Goal: Navigation & Orientation: Understand site structure

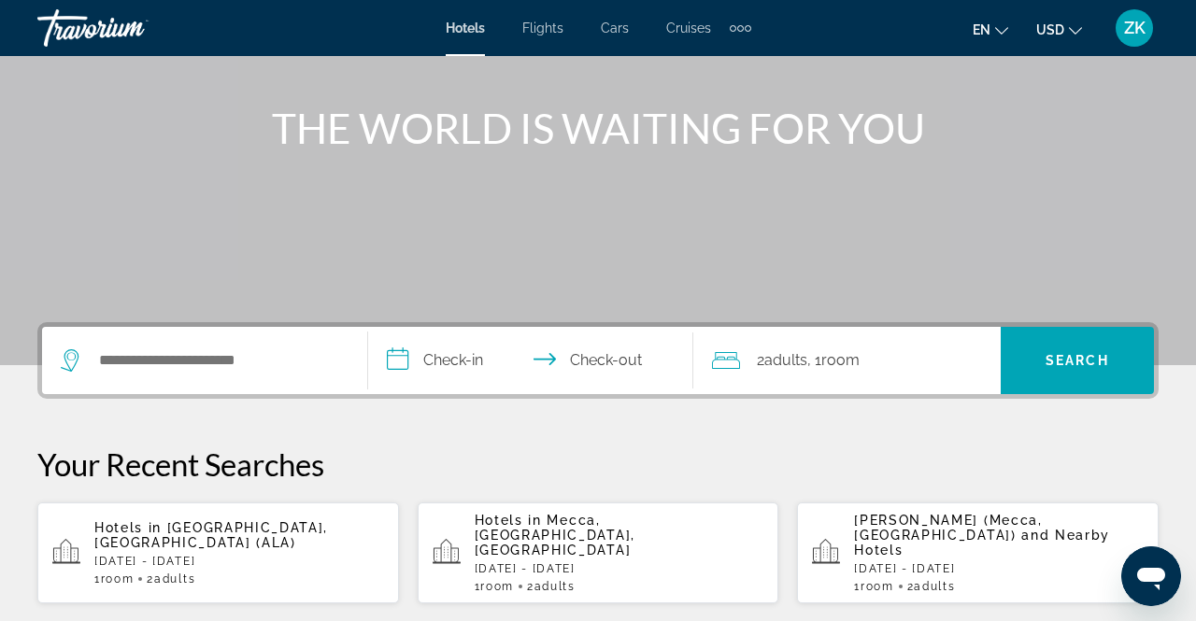
scroll to position [198, 0]
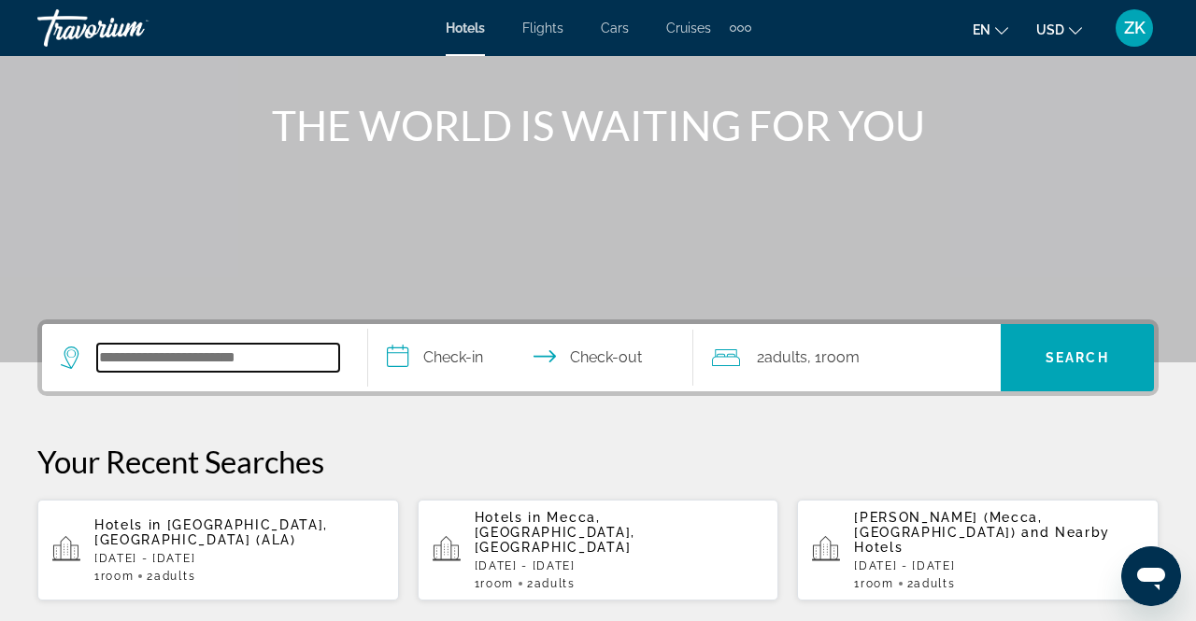
click at [214, 361] on input "Search hotel destination" at bounding box center [218, 358] width 242 height 28
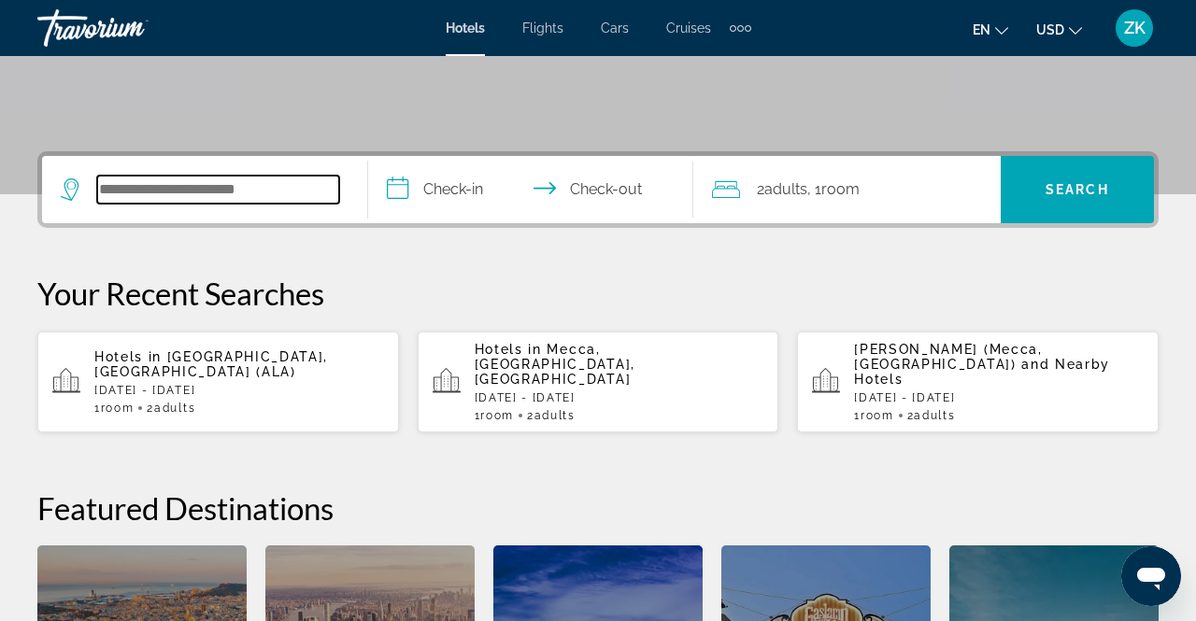
scroll to position [456, 0]
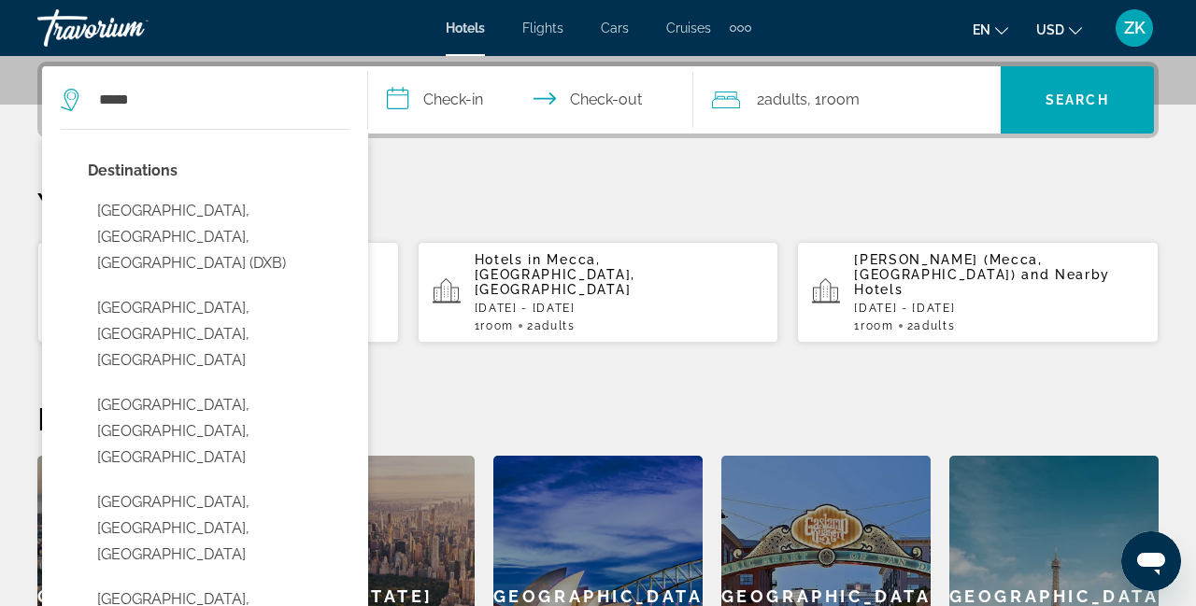
click at [198, 226] on button "Dubai, Dubai Emirate, United Arab Emirates (DXB)" at bounding box center [219, 237] width 262 height 88
type input "**********"
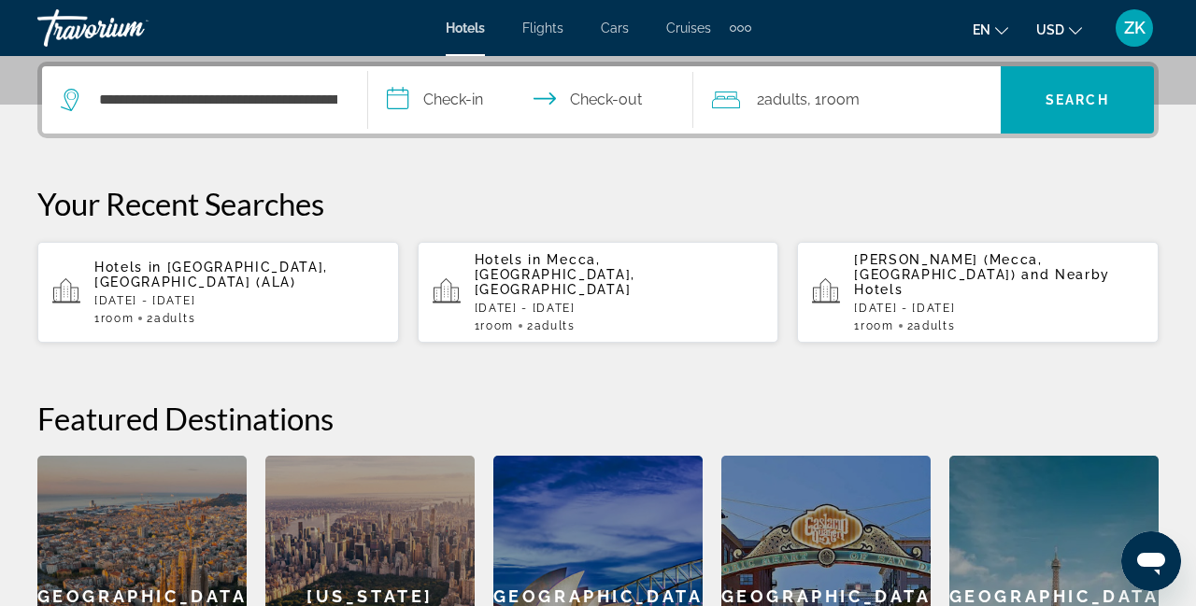
click at [440, 112] on input "**********" at bounding box center [534, 102] width 333 height 73
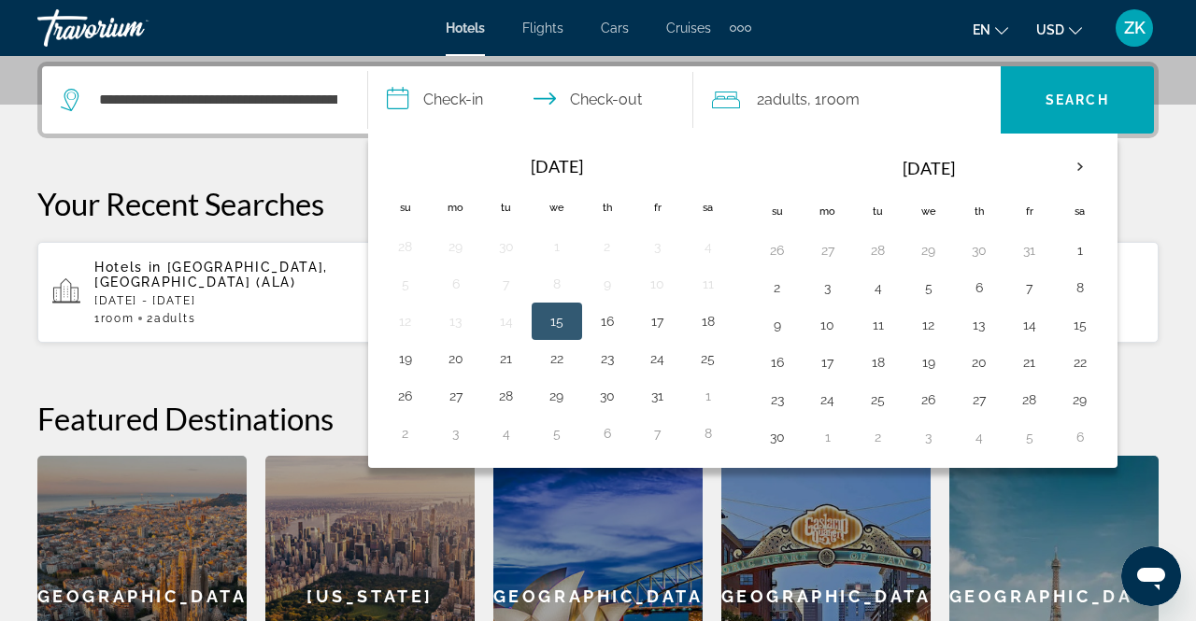
click at [769, 357] on button "16" at bounding box center [777, 362] width 30 height 26
click at [1069, 364] on button "22" at bounding box center [1080, 362] width 30 height 26
type input "**********"
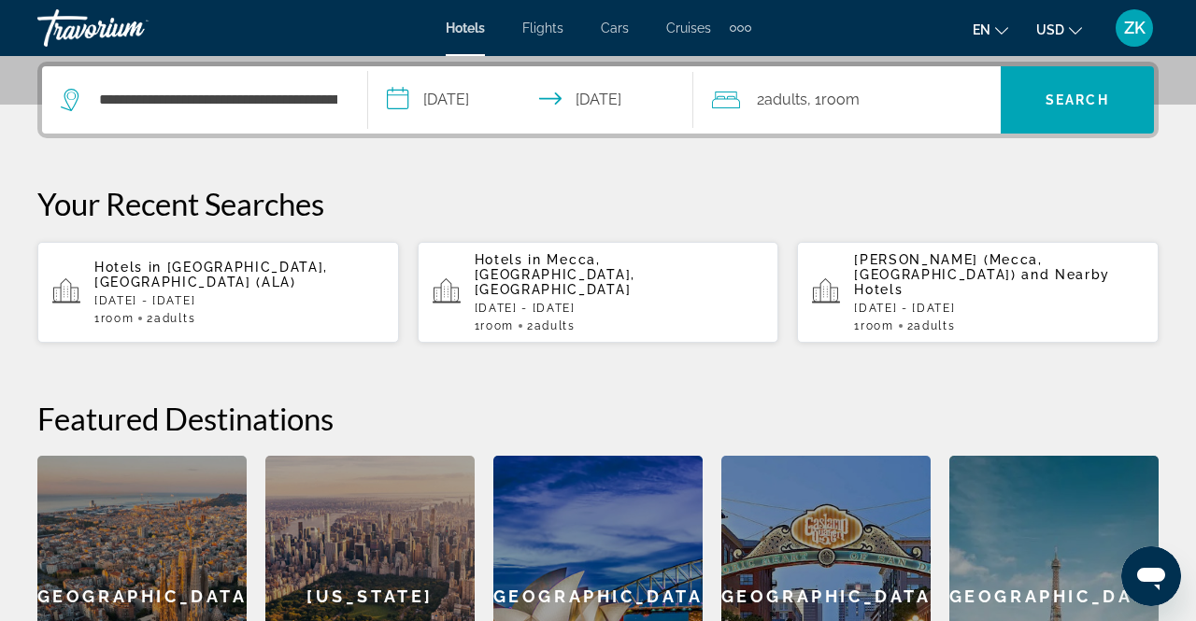
click at [859, 96] on span "Room" at bounding box center [840, 100] width 38 height 18
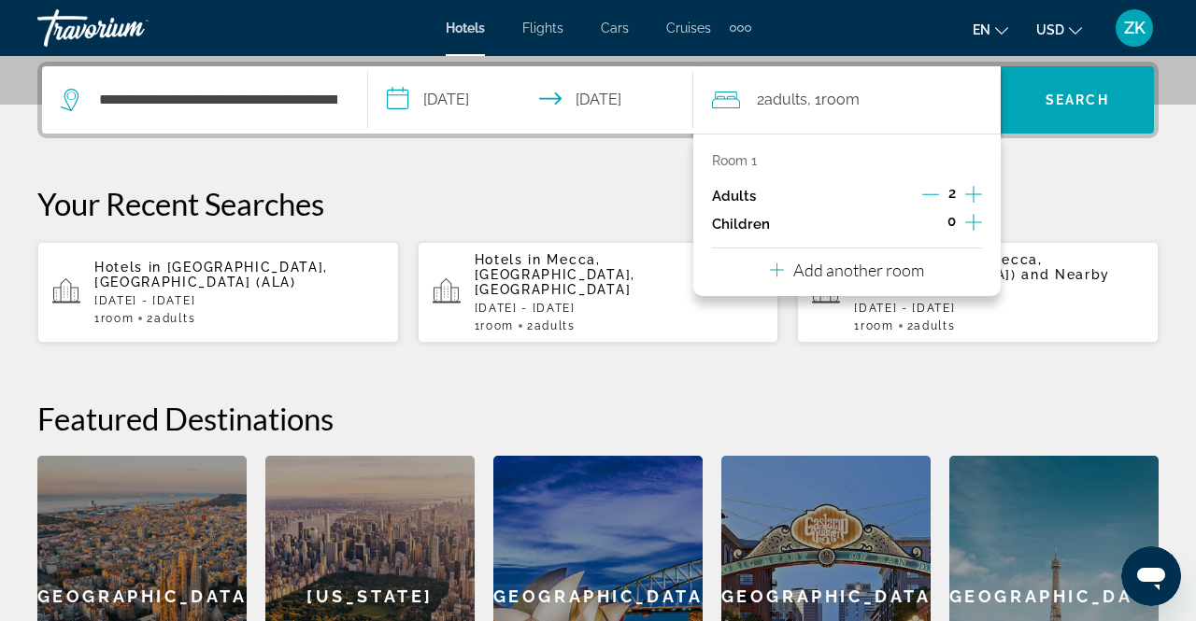
click at [974, 228] on icon "Increment children" at bounding box center [973, 222] width 17 height 22
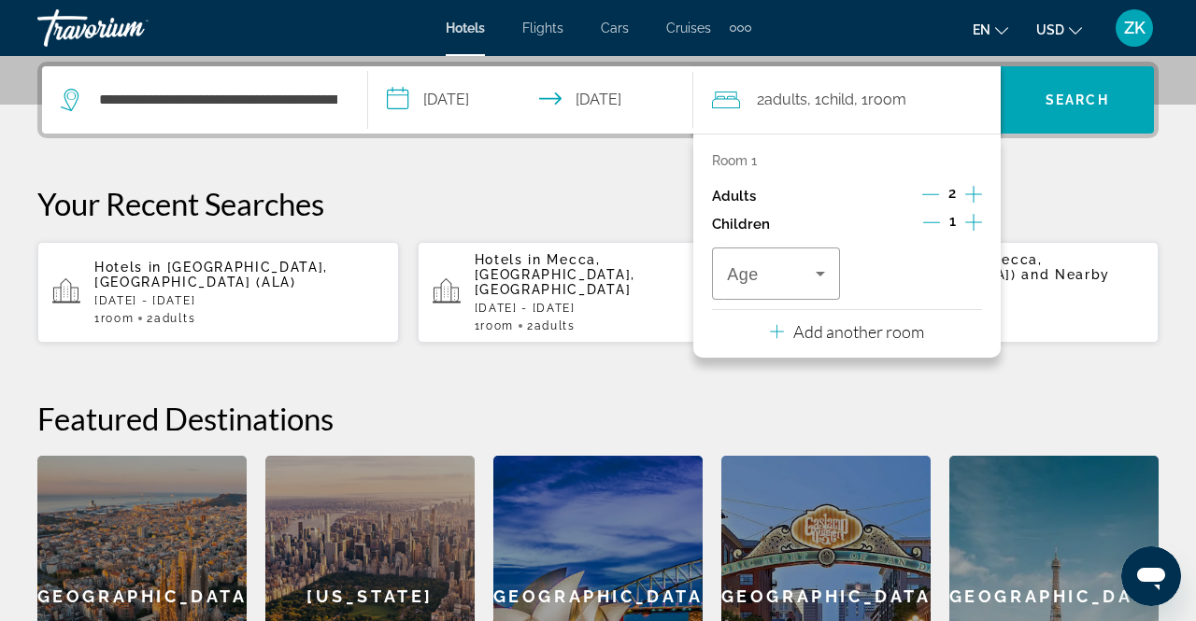
click at [966, 227] on icon "Increment children" at bounding box center [973, 222] width 17 height 22
click at [818, 279] on icon "Travelers: 2 adults, 2 children" at bounding box center [820, 273] width 22 height 22
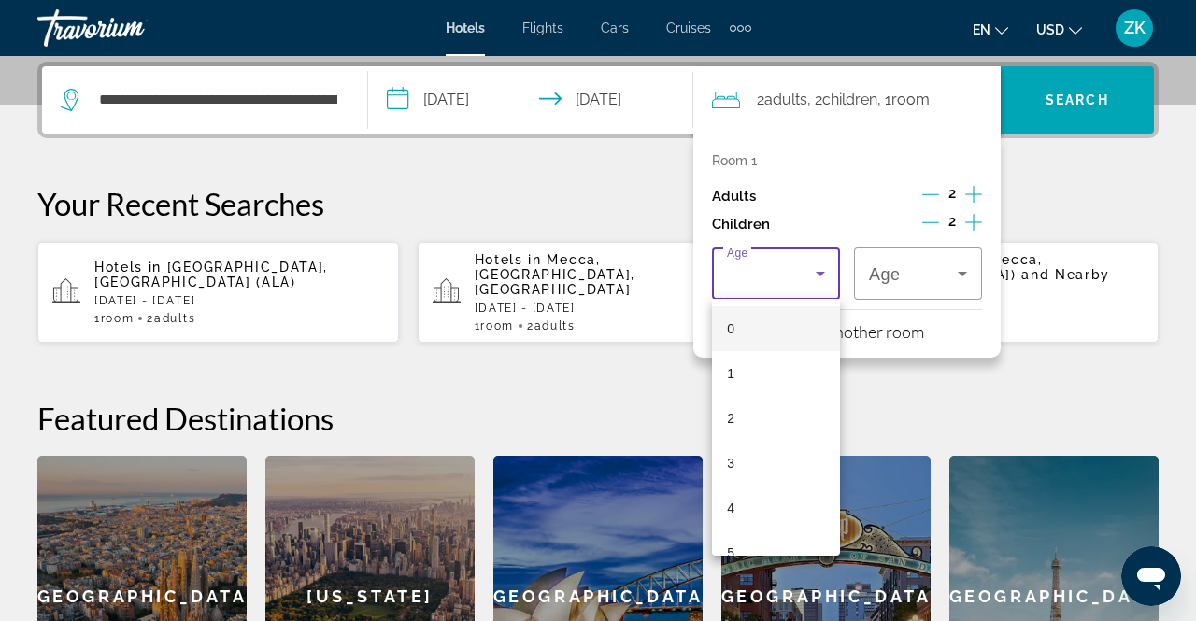
click at [772, 375] on mat-option "1" at bounding box center [776, 373] width 128 height 45
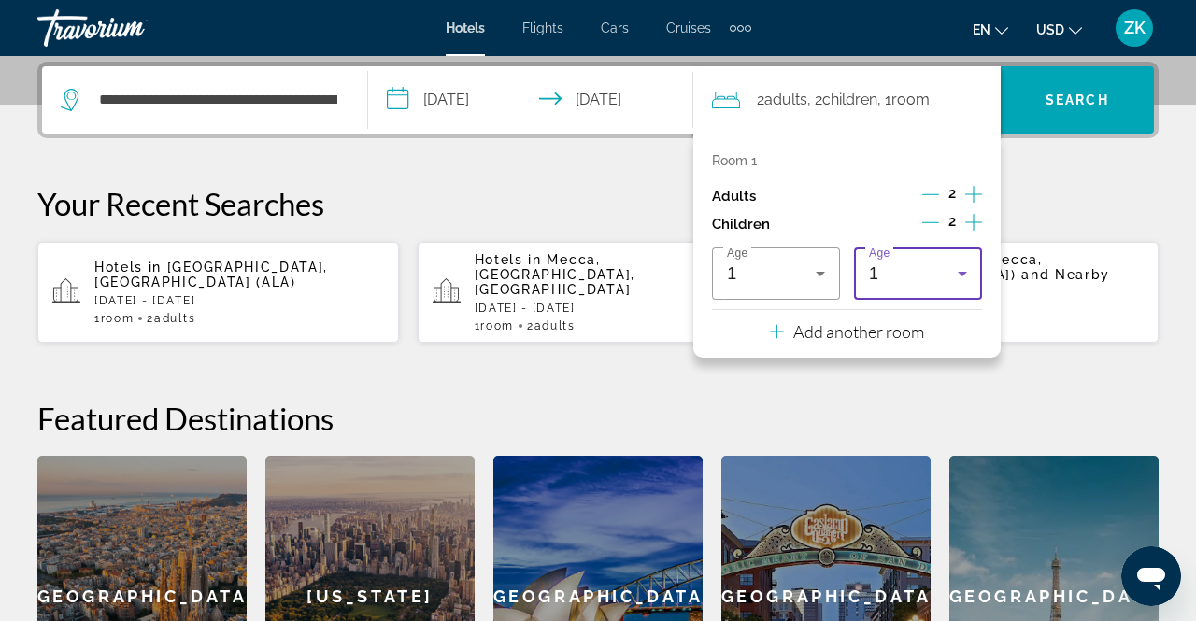
click at [953, 276] on icon "Travelers: 2 adults, 2 children" at bounding box center [962, 273] width 22 height 22
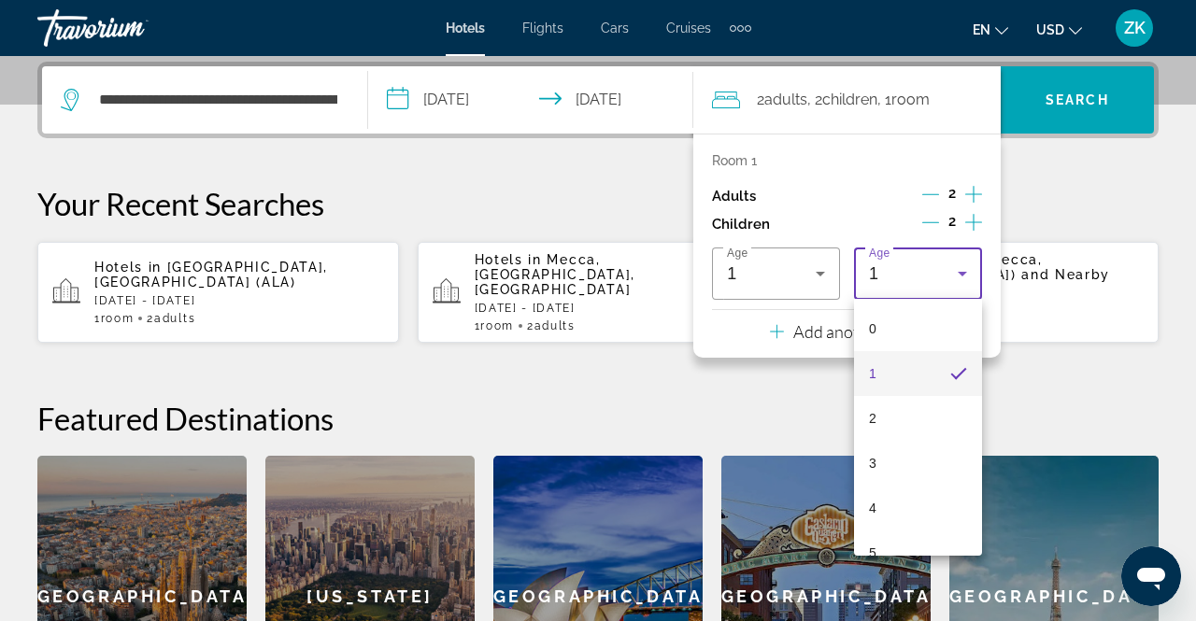
click at [886, 503] on mat-option "4" at bounding box center [918, 508] width 128 height 45
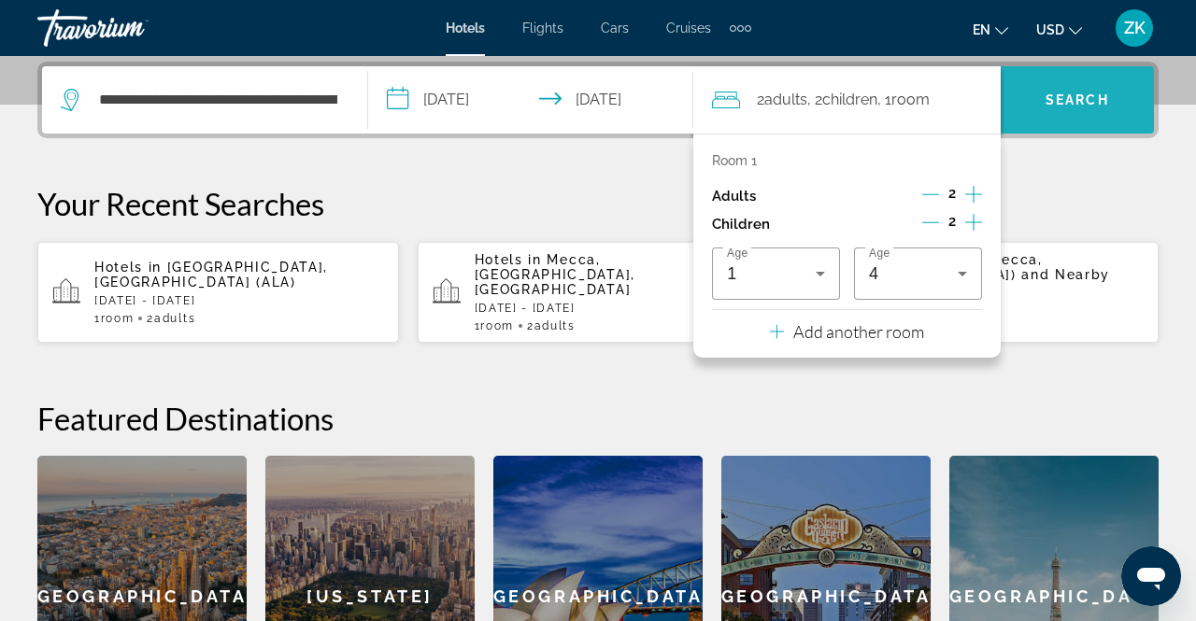
click at [1089, 100] on span "Search" at bounding box center [1077, 99] width 64 height 15
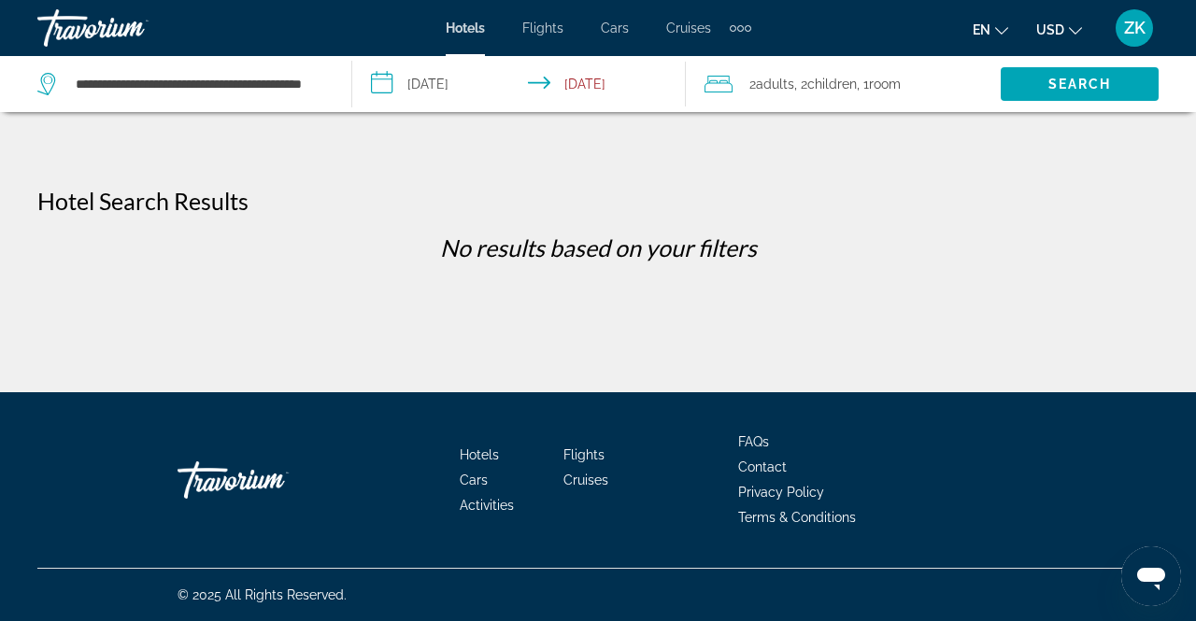
click at [428, 92] on input "**********" at bounding box center [522, 87] width 341 height 62
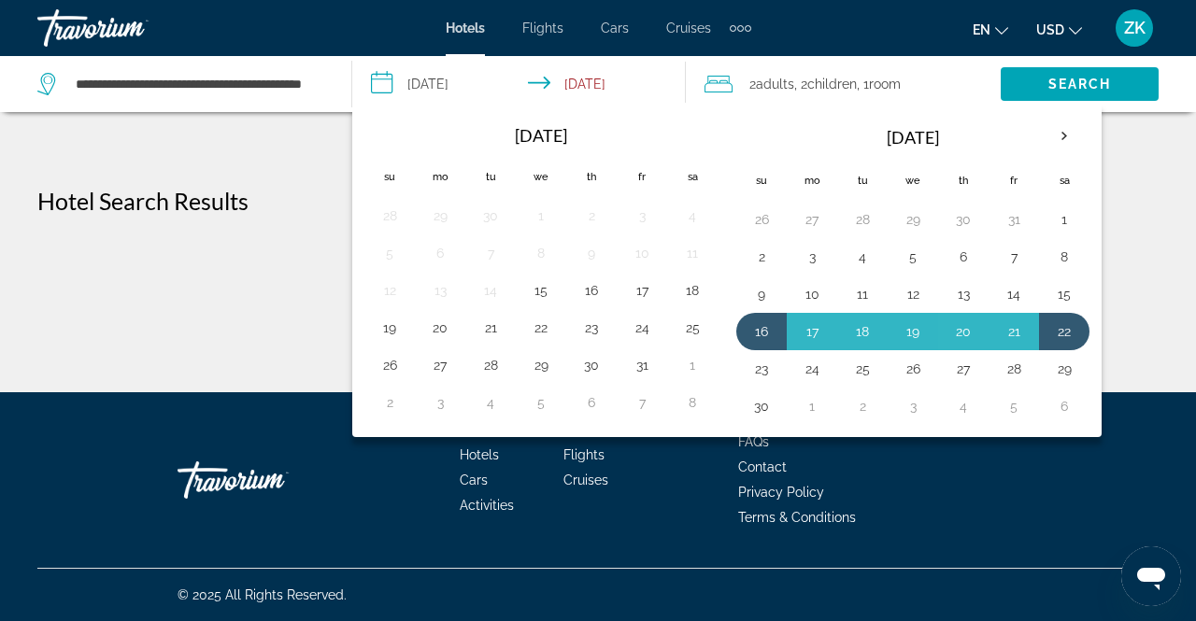
click at [206, 397] on div "**********" at bounding box center [598, 383] width 1196 height 392
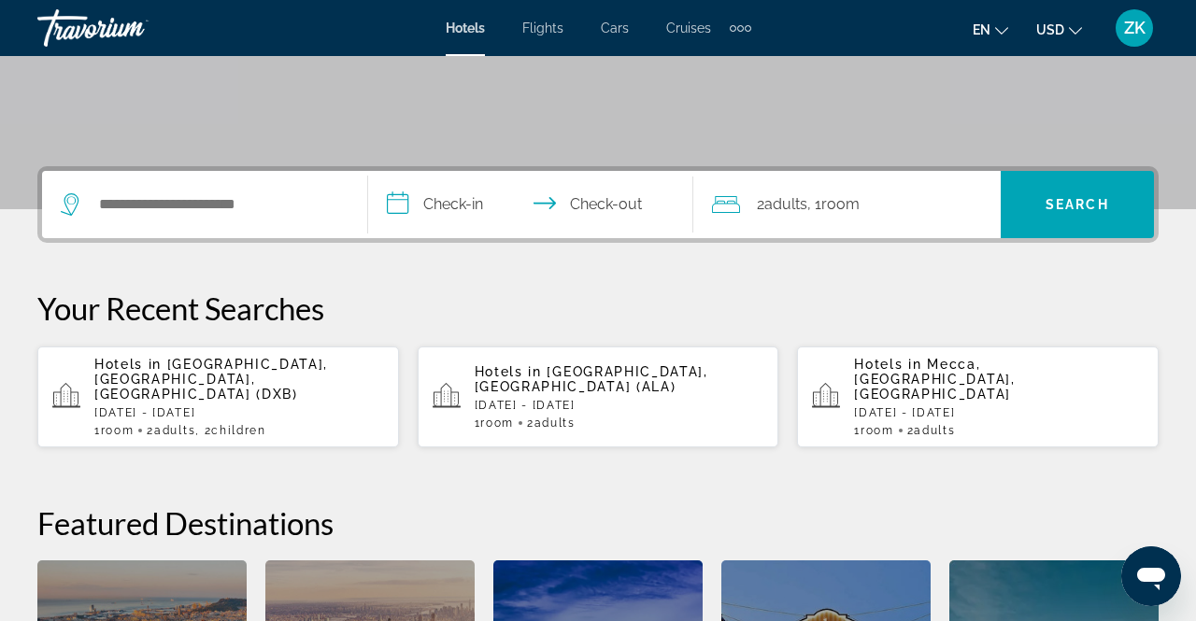
scroll to position [360, 0]
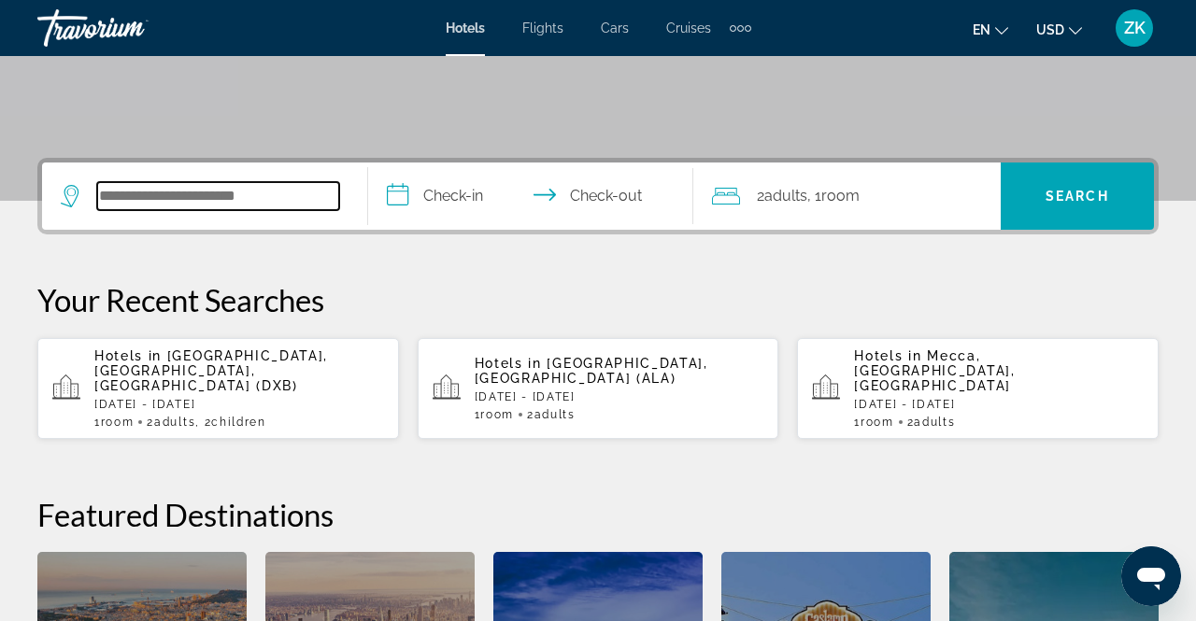
click at [103, 185] on input "Search hotel destination" at bounding box center [218, 196] width 242 height 28
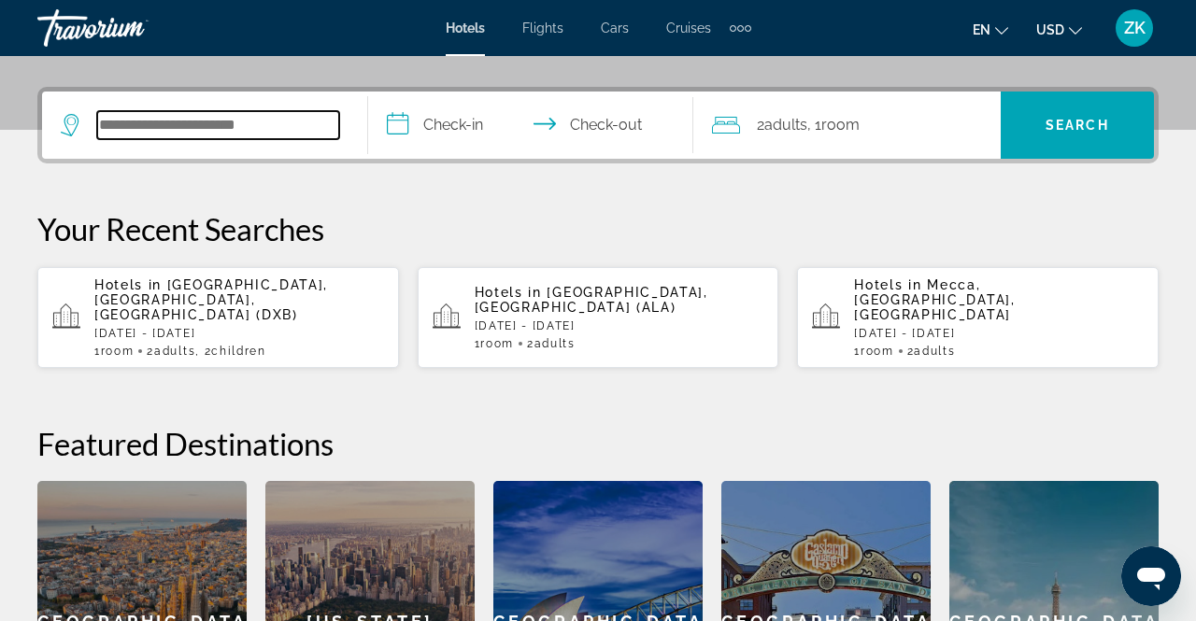
scroll to position [456, 0]
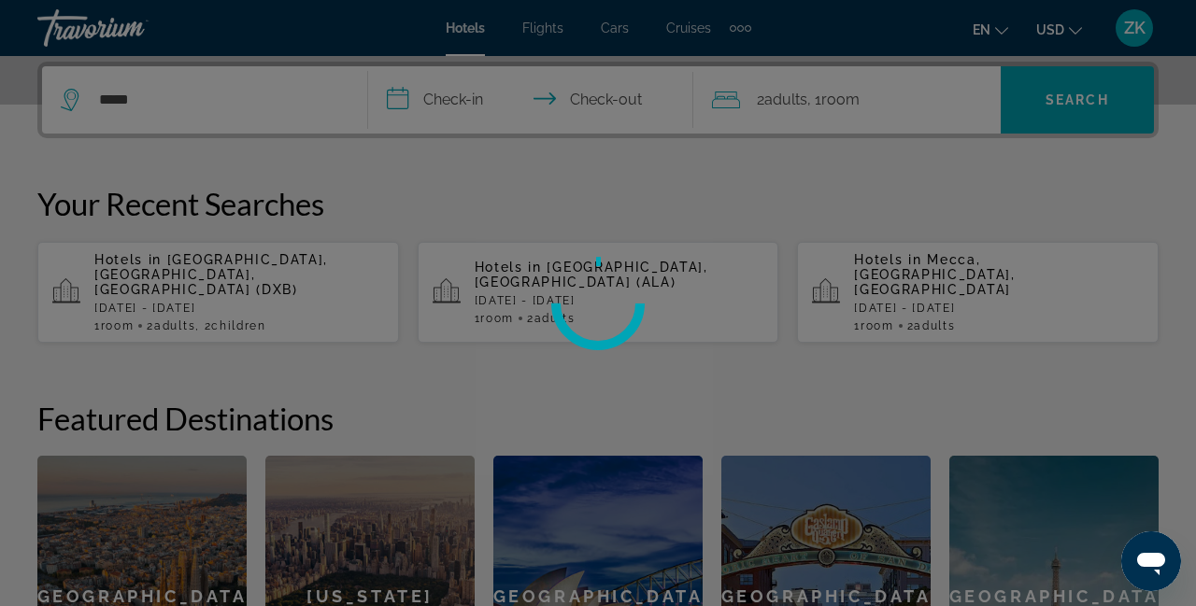
click at [478, 92] on div at bounding box center [598, 303] width 1196 height 606
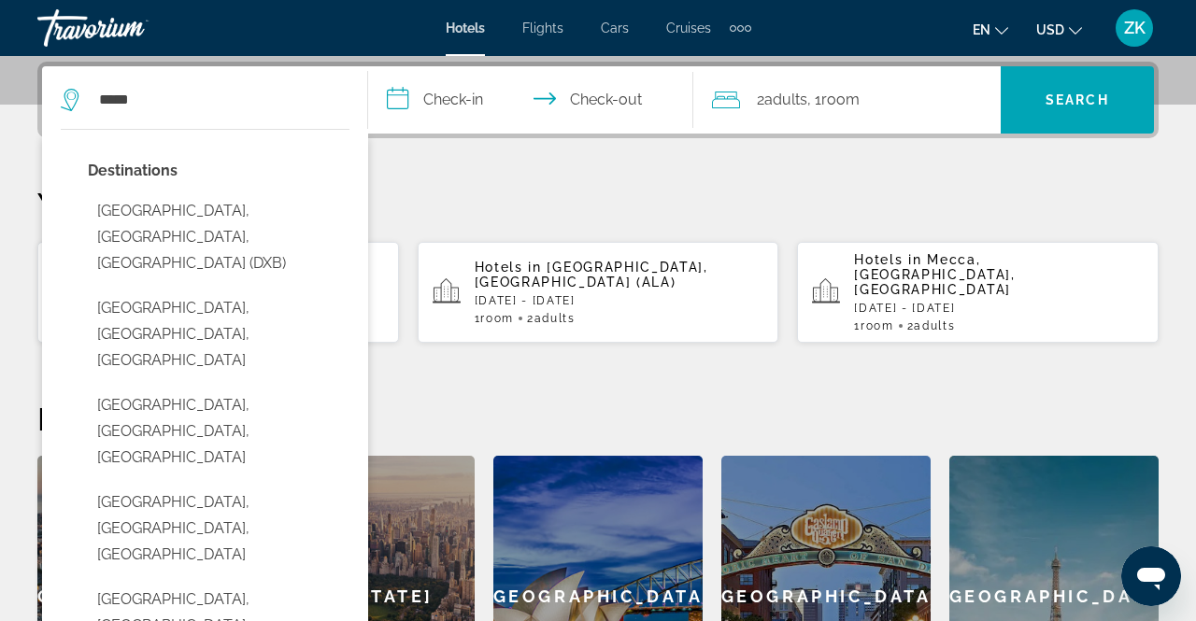
click at [138, 238] on button "Dubai, Dubai Emirate, United Arab Emirates (DXB)" at bounding box center [219, 237] width 262 height 88
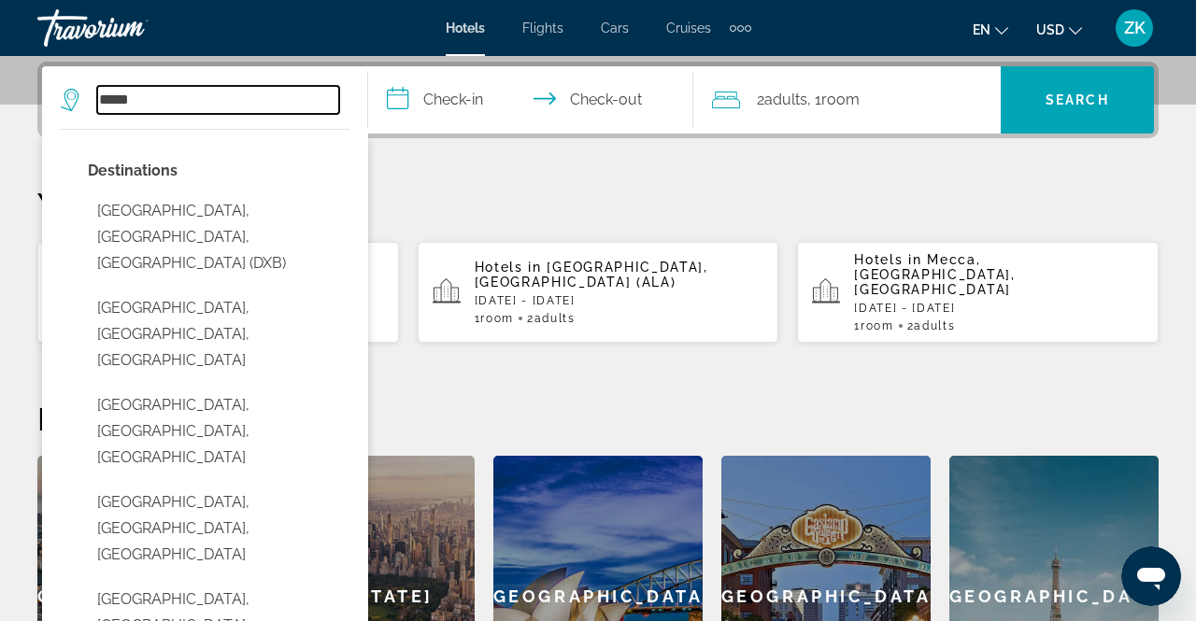
type input "**********"
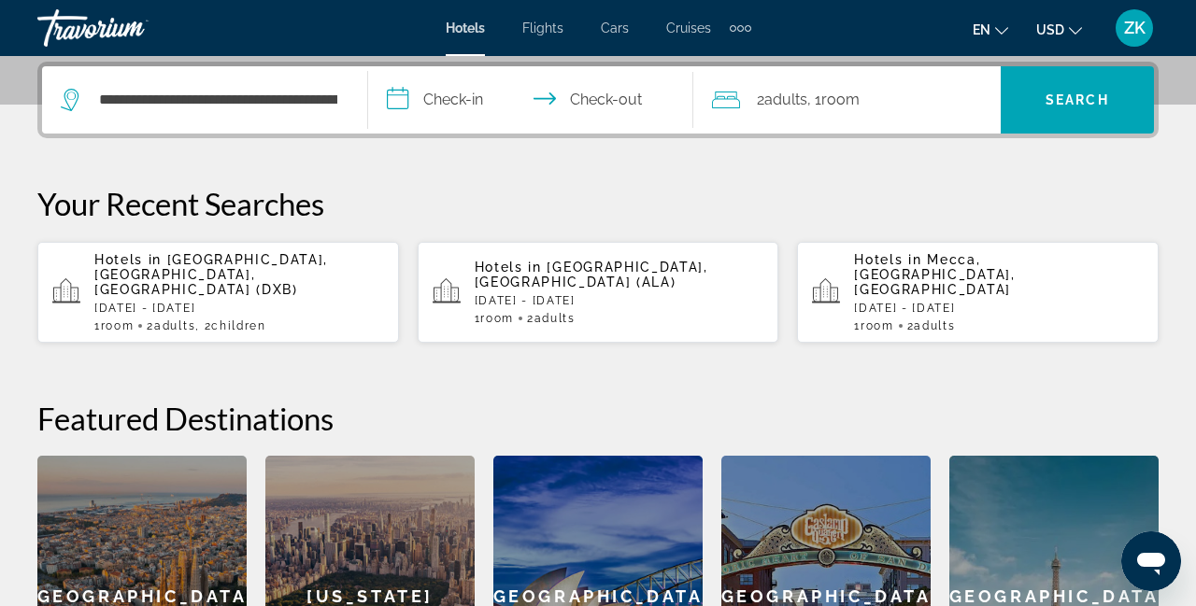
click at [472, 108] on input "**********" at bounding box center [534, 102] width 333 height 73
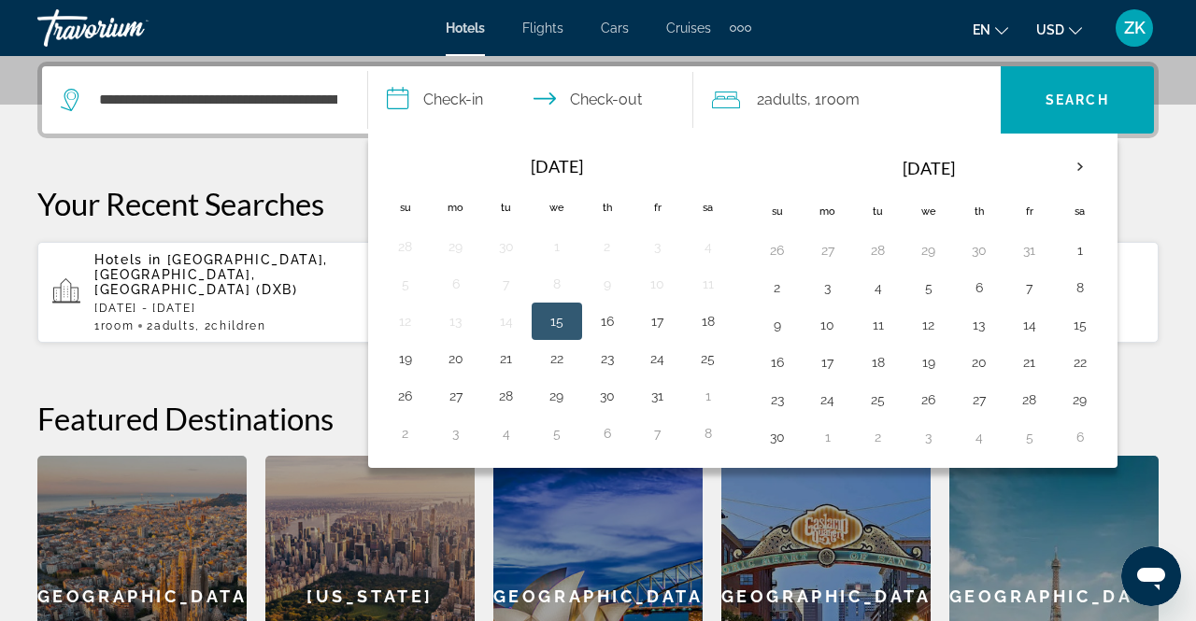
click at [770, 328] on button "9" at bounding box center [777, 325] width 30 height 26
click at [1070, 329] on button "15" at bounding box center [1080, 325] width 30 height 26
type input "**********"
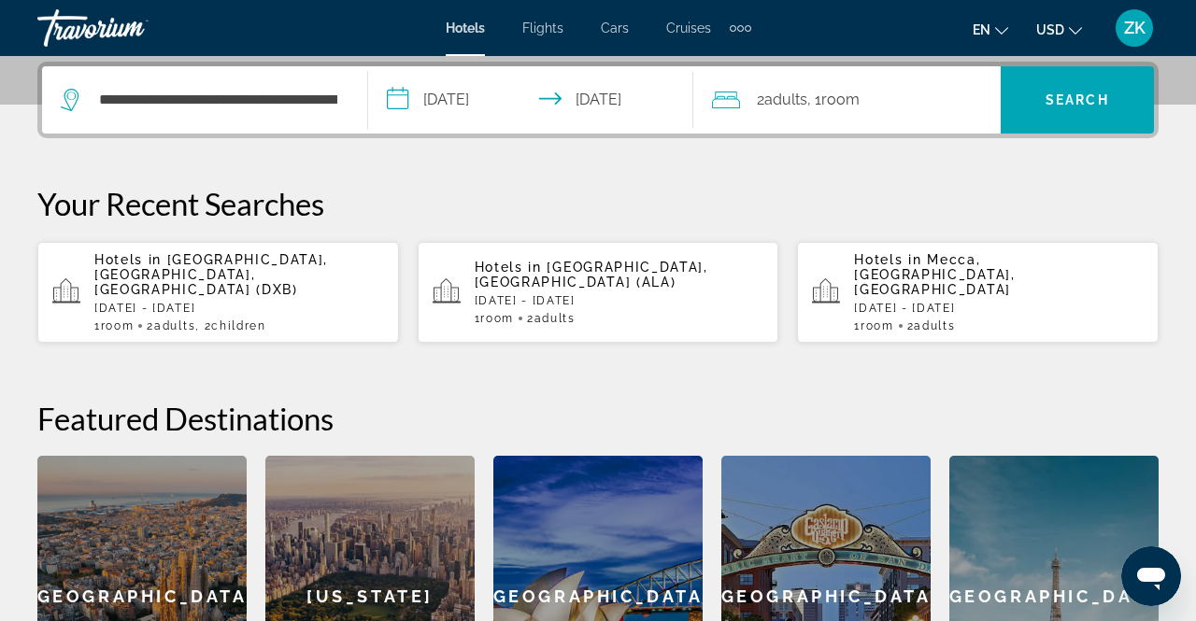
click at [801, 106] on span "Adults" at bounding box center [785, 100] width 43 height 18
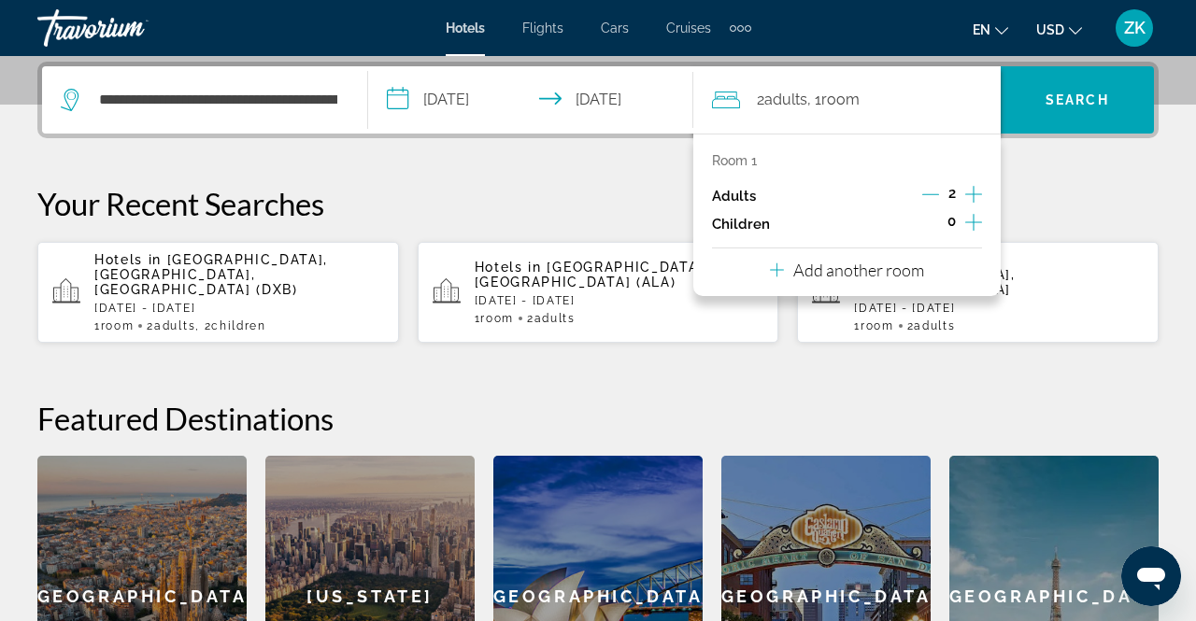
click at [1084, 106] on span "Search" at bounding box center [1076, 100] width 153 height 45
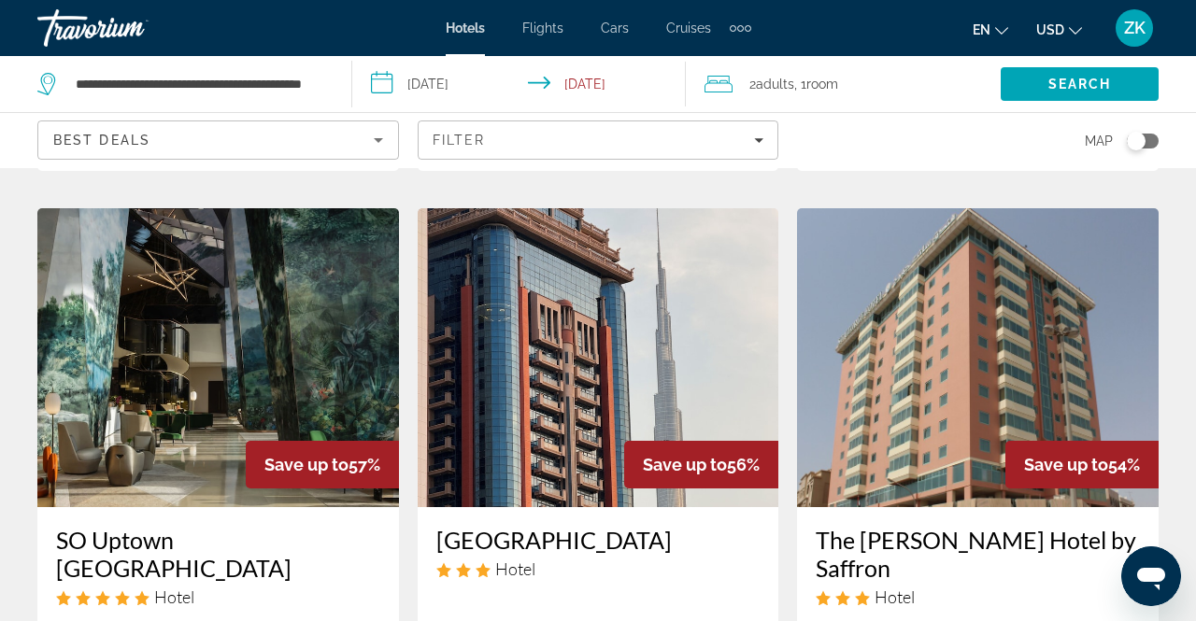
scroll to position [1571, 0]
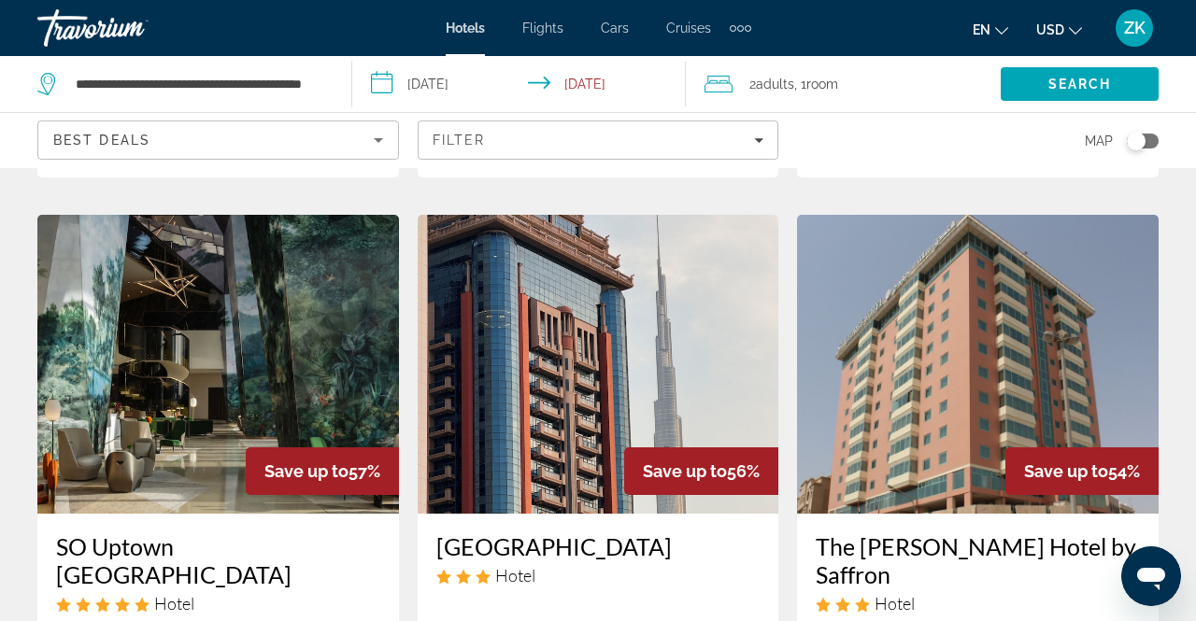
click at [537, 33] on span "Flights" at bounding box center [542, 28] width 41 height 15
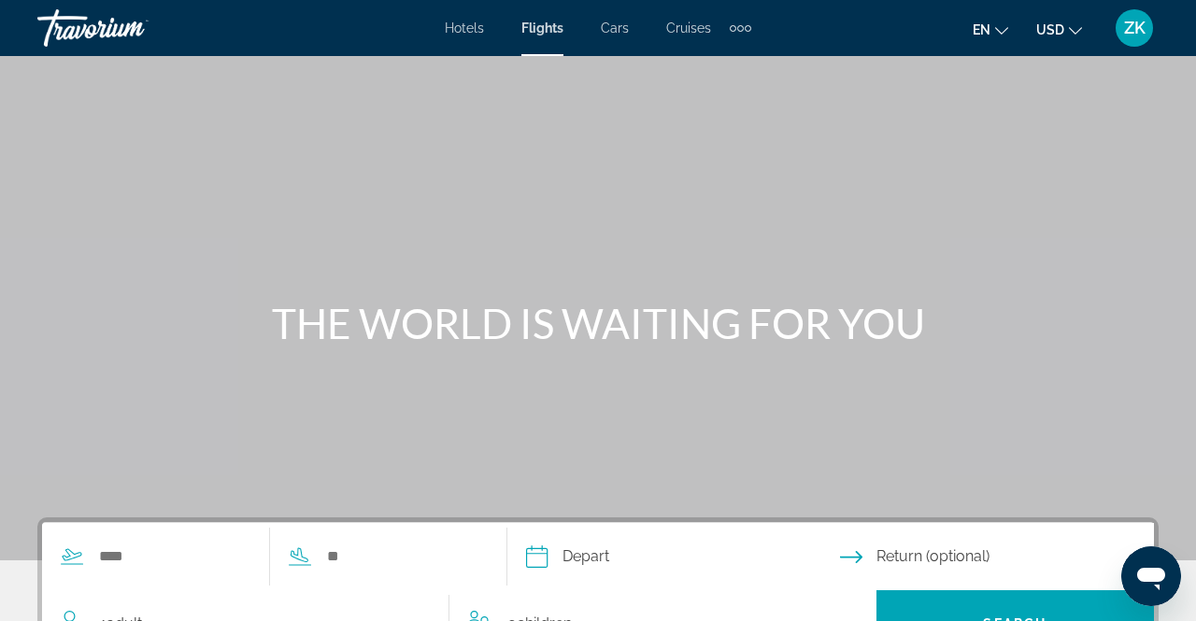
click at [610, 35] on span "Cars" at bounding box center [615, 28] width 28 height 15
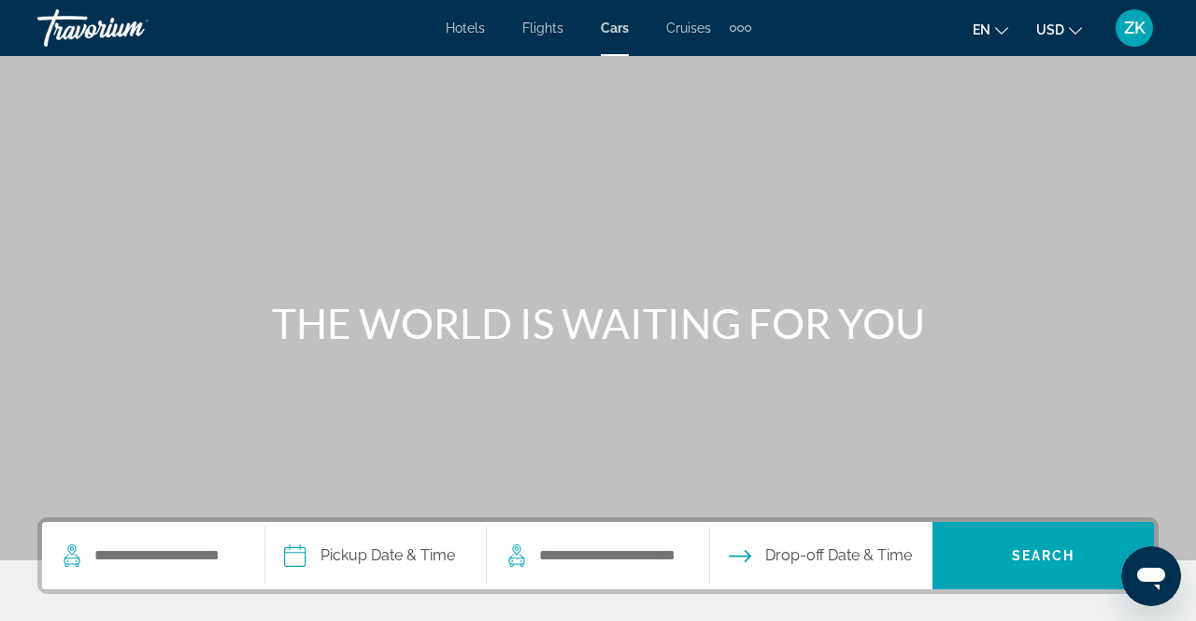
click at [673, 32] on span "Cruises" at bounding box center [688, 28] width 45 height 15
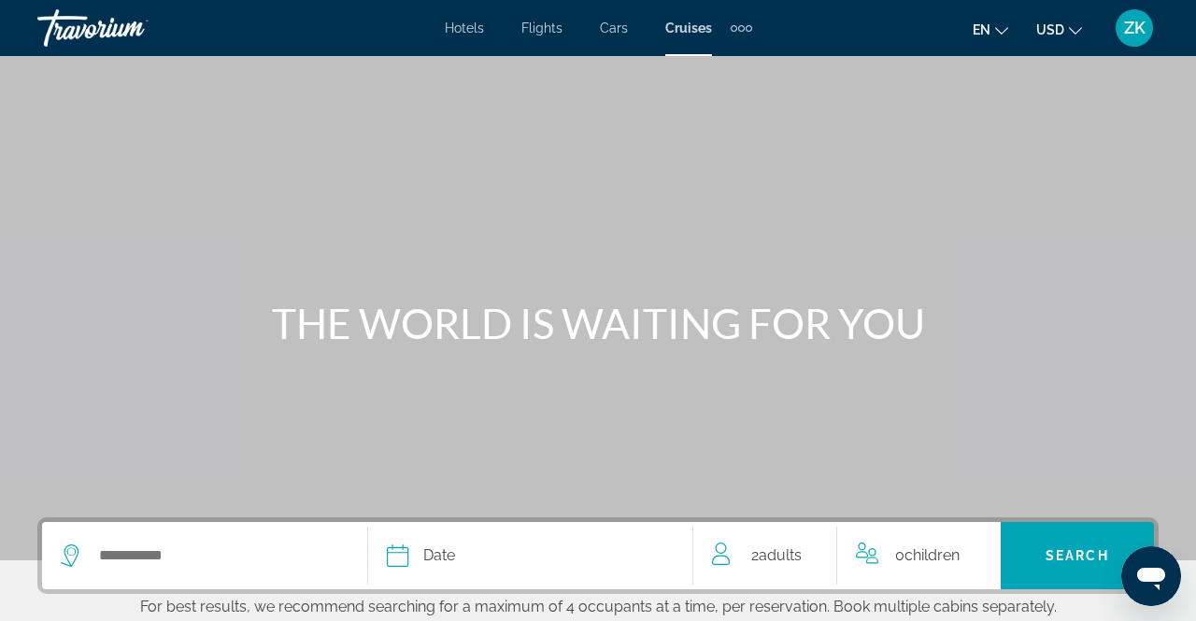
click at [736, 37] on div "Extra navigation items" at bounding box center [740, 28] width 21 height 28
click at [708, 70] on link "Activities" at bounding box center [709, 63] width 73 height 34
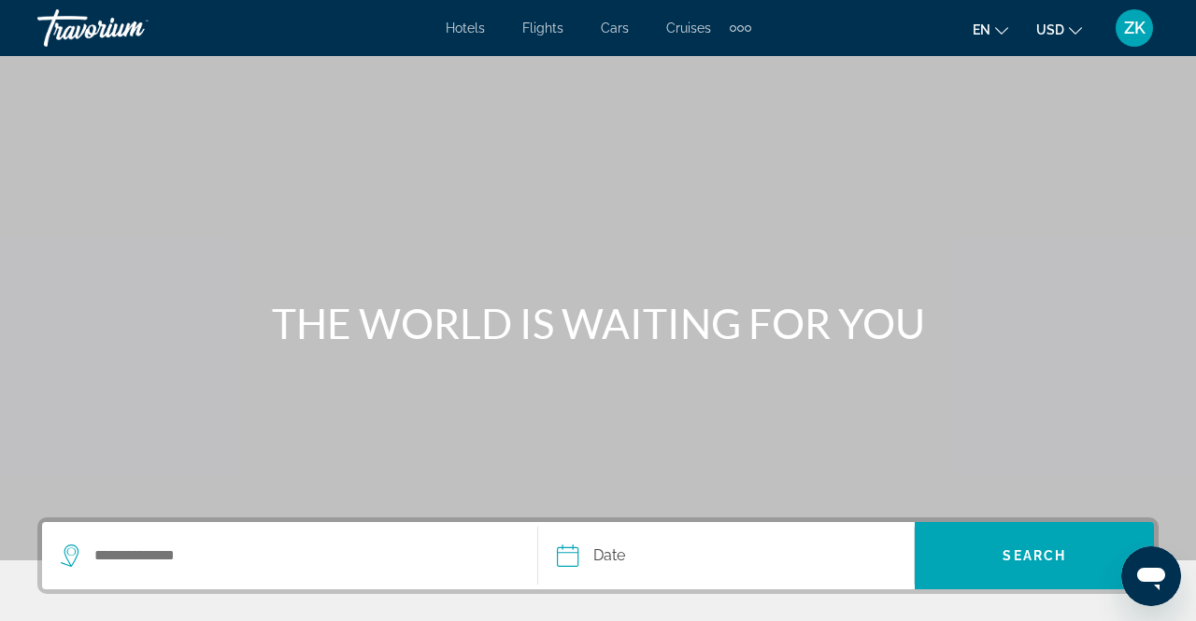
click at [742, 38] on div "Extra navigation items" at bounding box center [740, 28] width 21 height 28
click at [698, 75] on link "Activities" at bounding box center [707, 63] width 77 height 34
click at [740, 48] on div "Hotels Flights Cars Cruises Activities Hotels Flights Cars Cruises Activities e…" at bounding box center [598, 28] width 1196 height 49
click at [731, 29] on div "Extra navigation items" at bounding box center [733, 28] width 7 height 7
click at [716, 78] on link "Activities" at bounding box center [707, 63] width 77 height 34
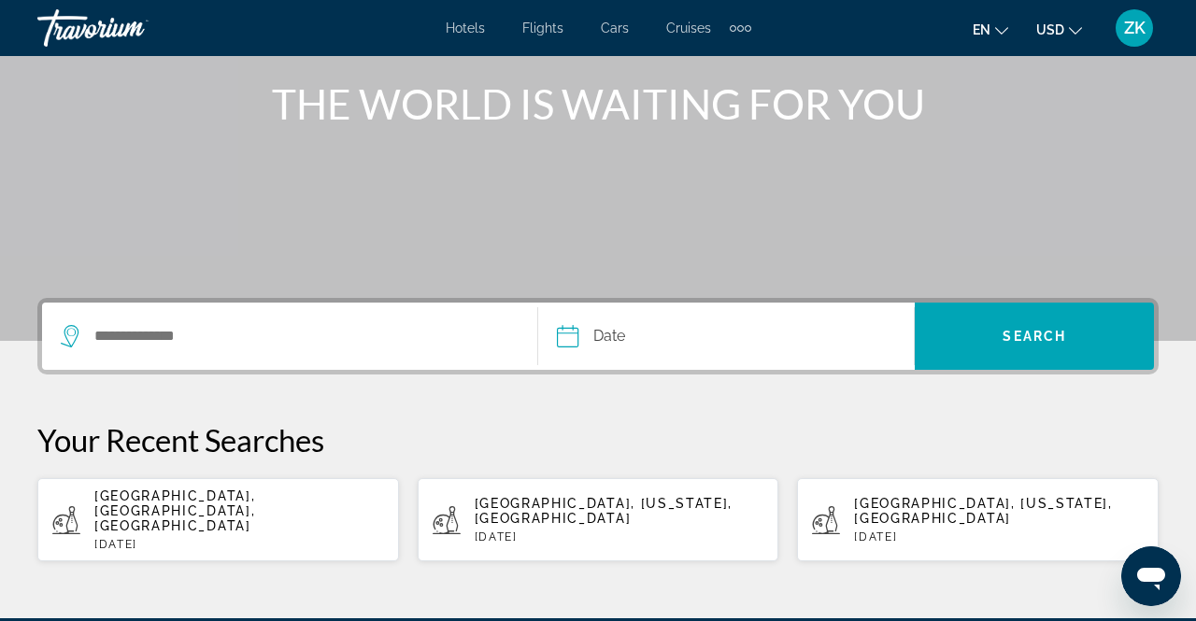
scroll to position [226, 0]
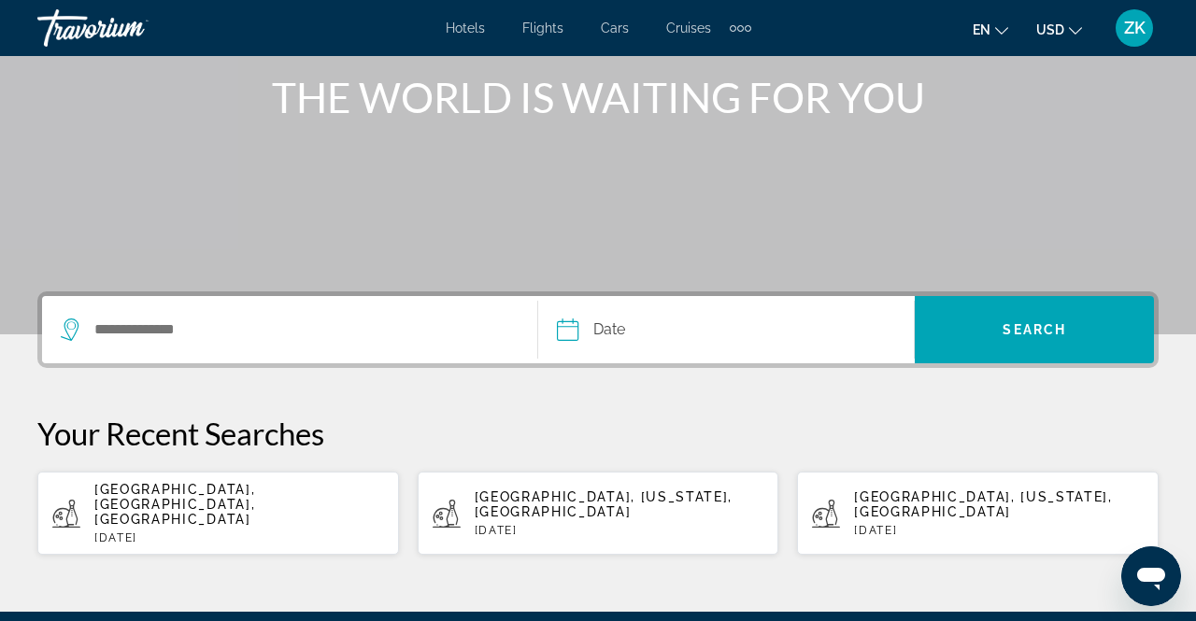
click at [275, 531] on p "Wed, 15 Oct" at bounding box center [239, 537] width 290 height 13
type input "**********"
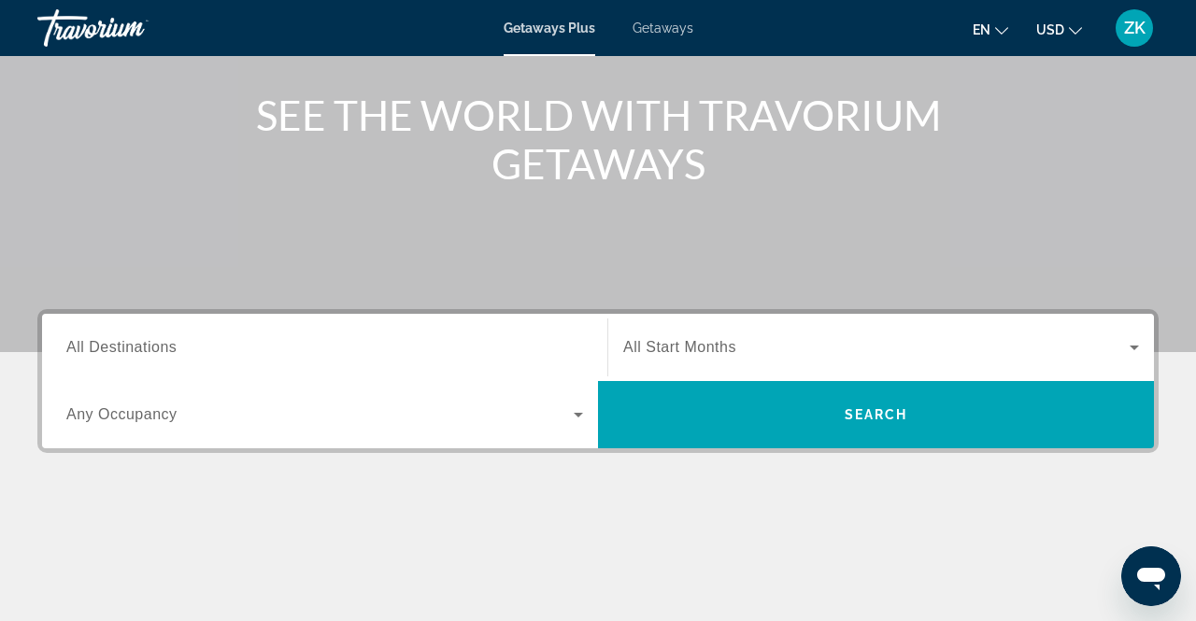
scroll to position [211, 0]
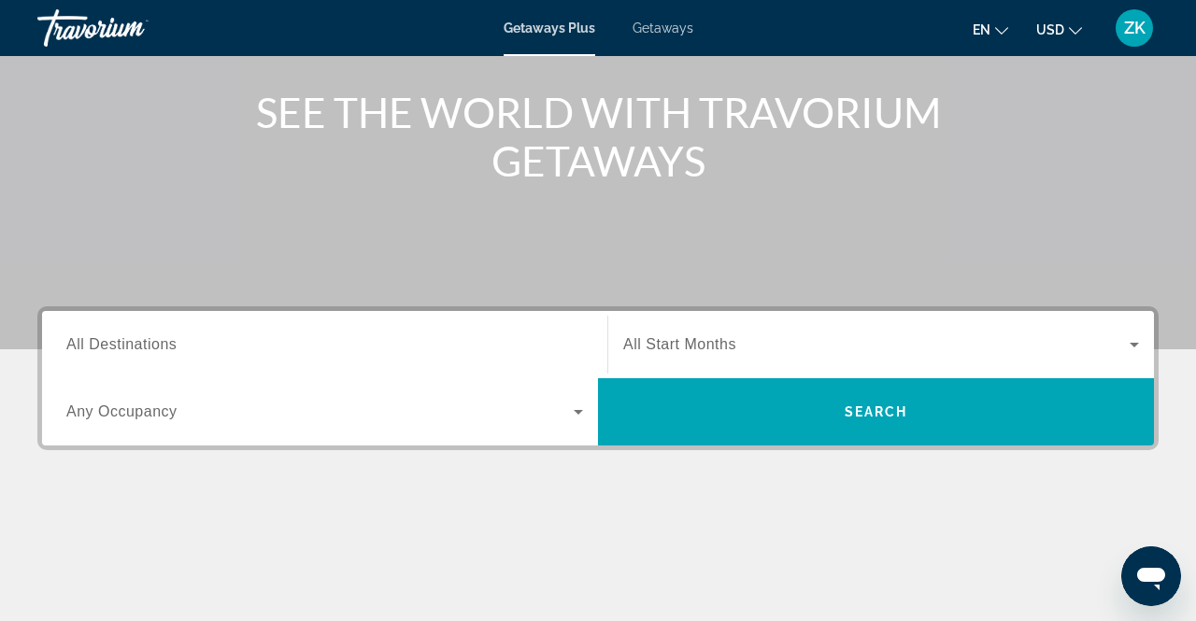
click at [940, 434] on span "Search" at bounding box center [876, 411] width 556 height 67
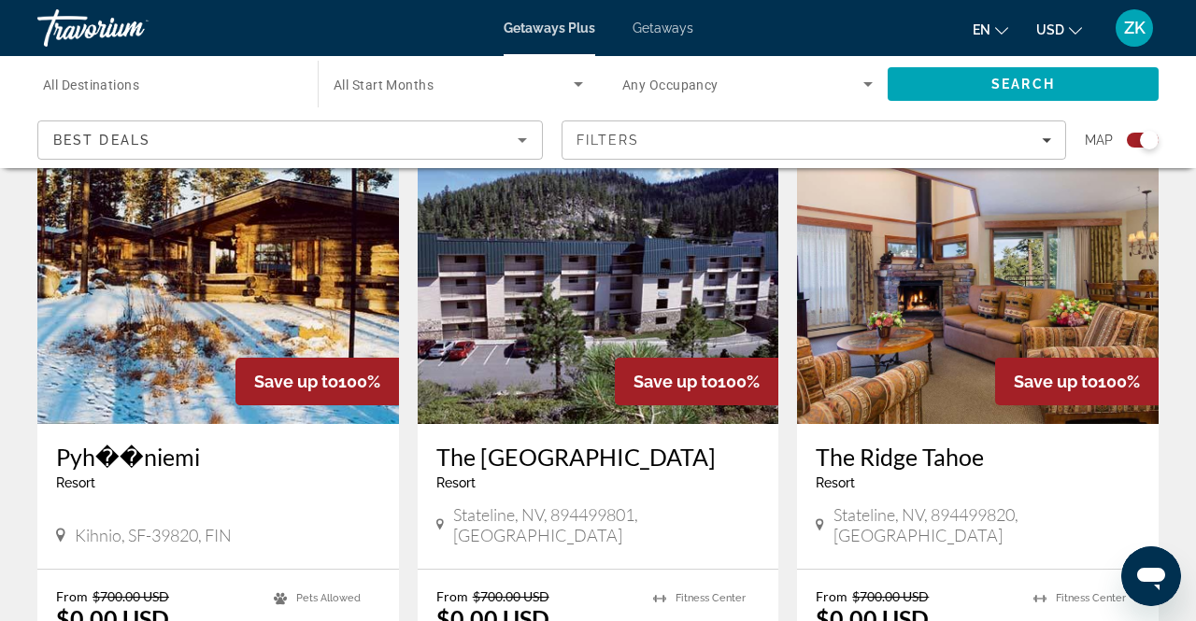
scroll to position [2067, 0]
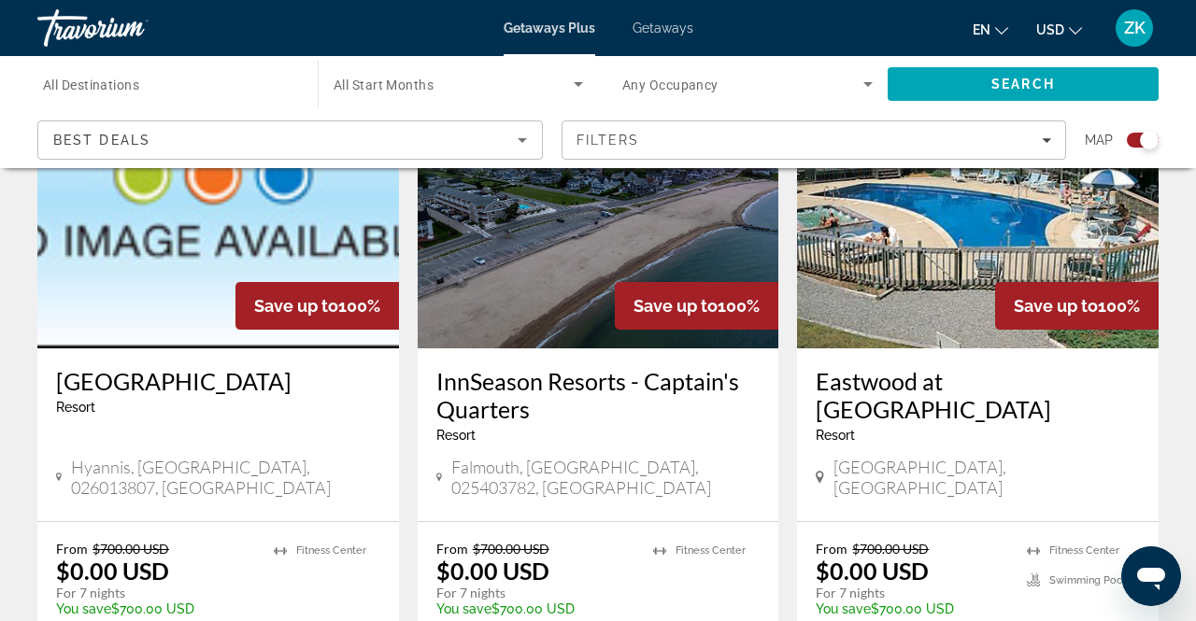
scroll to position [2826, 0]
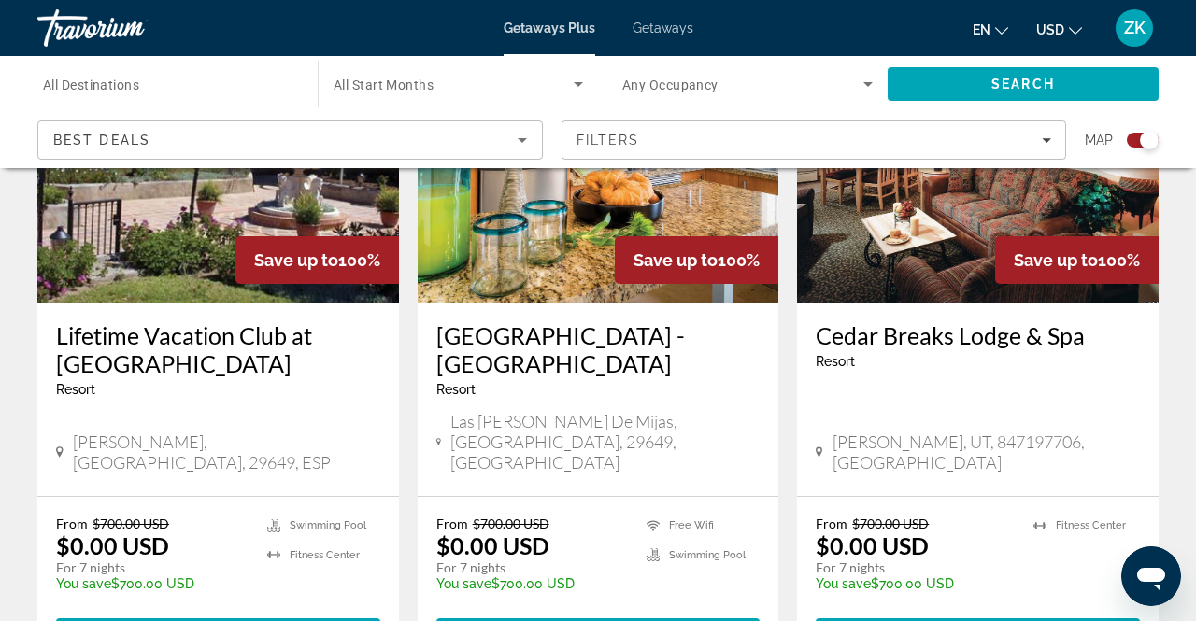
scroll to position [2956, 0]
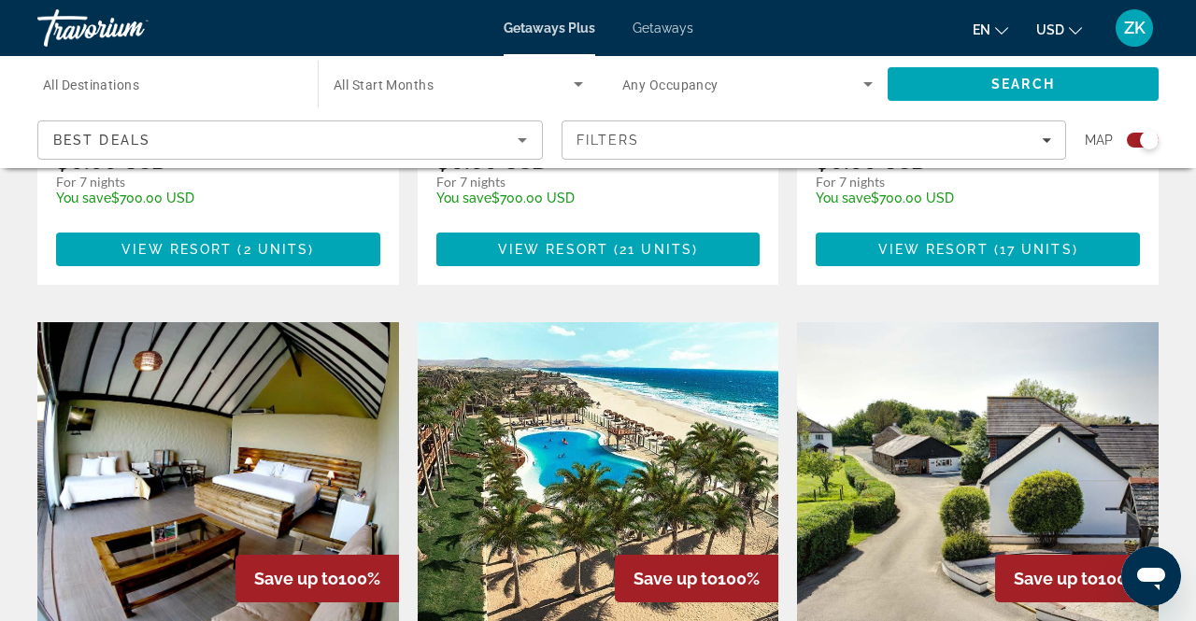
scroll to position [1877, 0]
